Goal: Check status: Check status

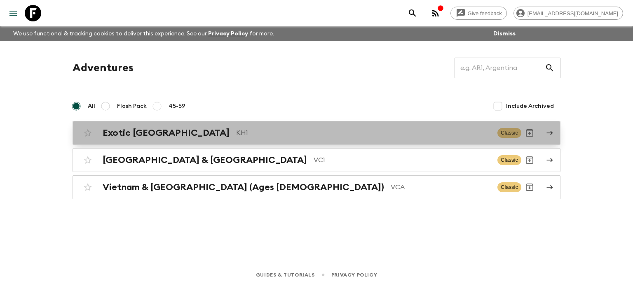
click at [209, 138] on div "Exotic [GEOGRAPHIC_DATA] KH1 Classic" at bounding box center [301, 133] width 442 height 16
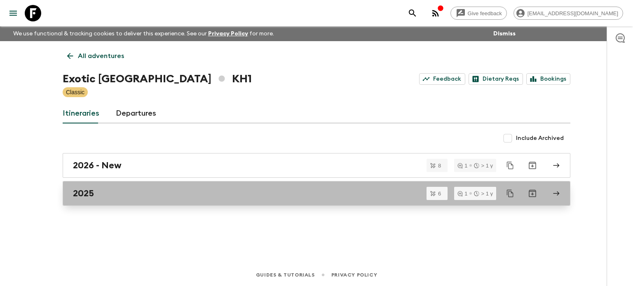
click at [121, 191] on div "2025" at bounding box center [308, 193] width 471 height 11
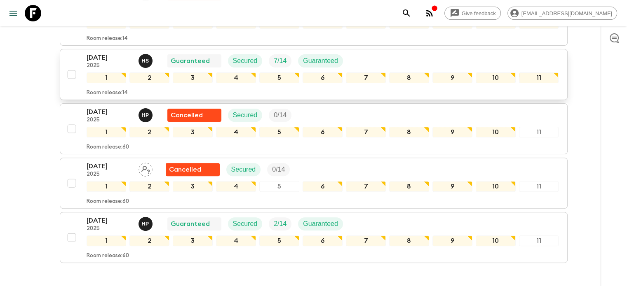
scroll to position [162, 0]
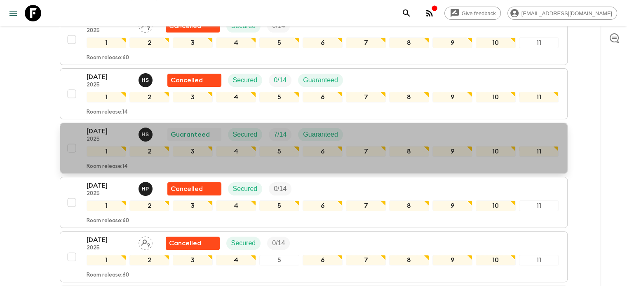
click at [114, 136] on p "2025" at bounding box center [109, 139] width 45 height 7
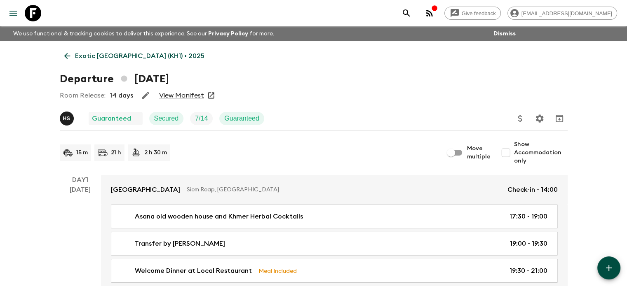
click at [177, 96] on link "View Manifest" at bounding box center [181, 95] width 45 height 8
click at [65, 57] on icon at bounding box center [67, 56] width 9 height 9
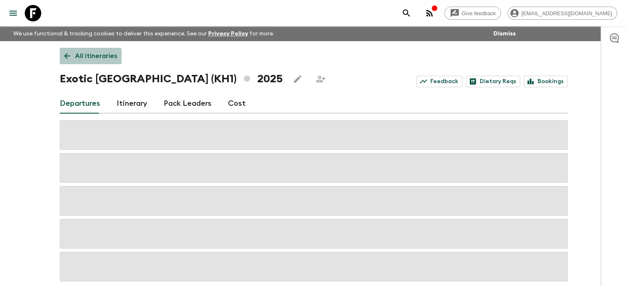
click at [65, 57] on icon at bounding box center [67, 56] width 9 height 9
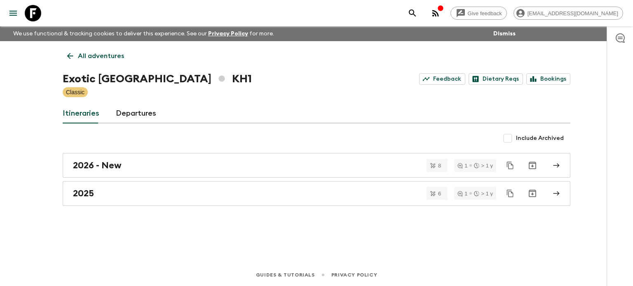
click at [66, 57] on icon at bounding box center [70, 56] width 9 height 9
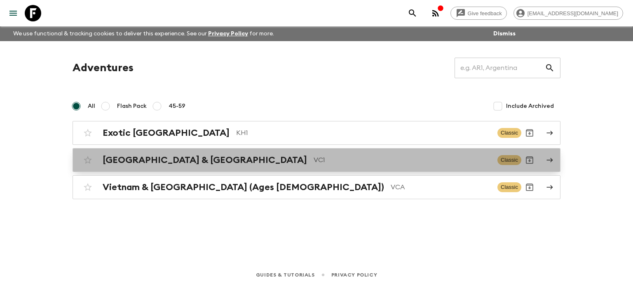
click at [179, 165] on h2 "[GEOGRAPHIC_DATA] & [GEOGRAPHIC_DATA]" at bounding box center [205, 160] width 204 height 11
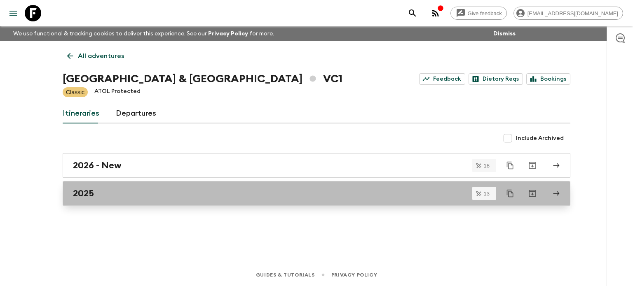
click at [121, 189] on div "2025" at bounding box center [308, 193] width 471 height 11
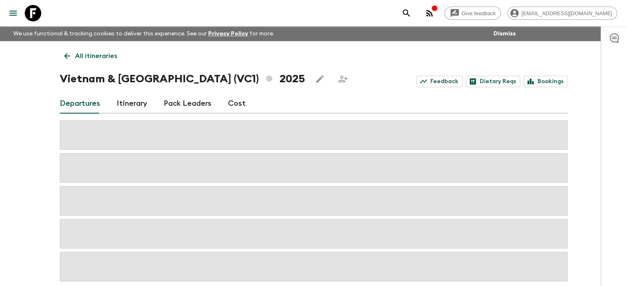
click at [437, 8] on icon "button" at bounding box center [433, 7] width 5 height 5
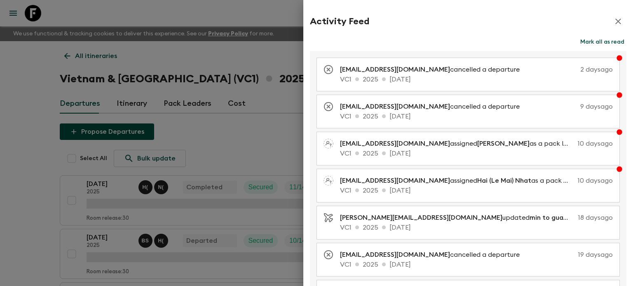
click at [615, 19] on icon "button" at bounding box center [618, 22] width 6 height 6
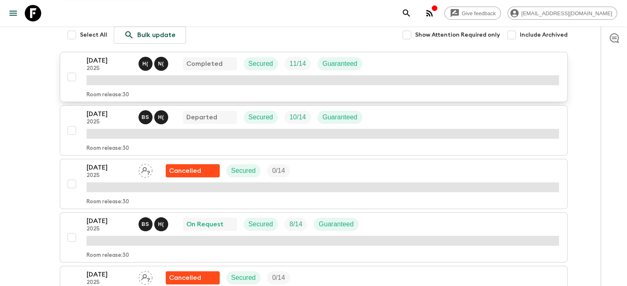
scroll to position [165, 0]
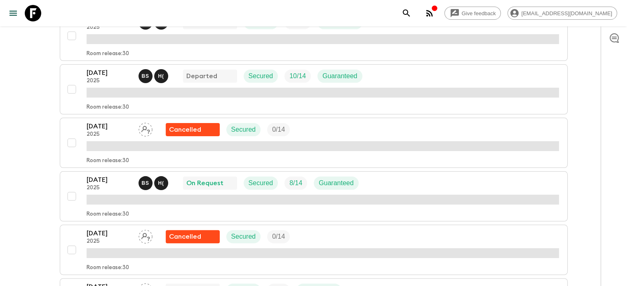
click at [100, 181] on p "[DATE]" at bounding box center [109, 180] width 45 height 10
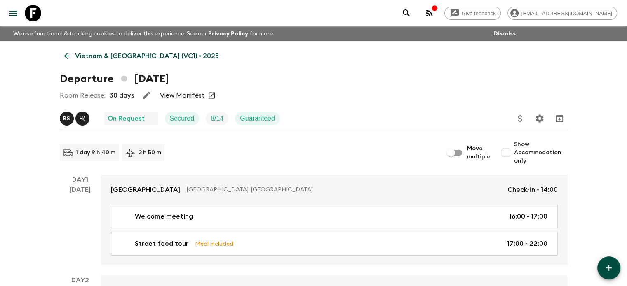
click at [183, 94] on link "View Manifest" at bounding box center [182, 95] width 45 height 8
